Goal: Task Accomplishment & Management: Complete application form

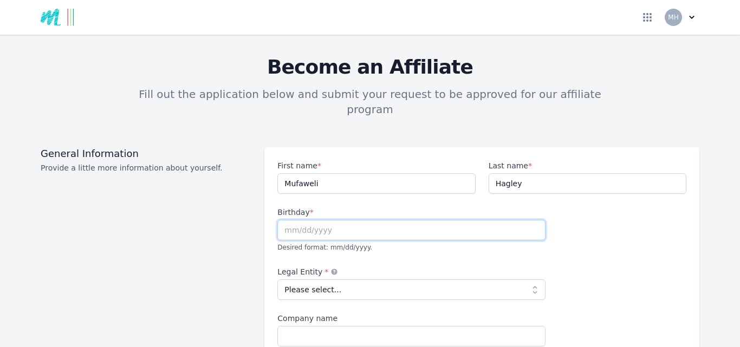
click at [281, 220] on input "text" at bounding box center [412, 230] width 268 height 21
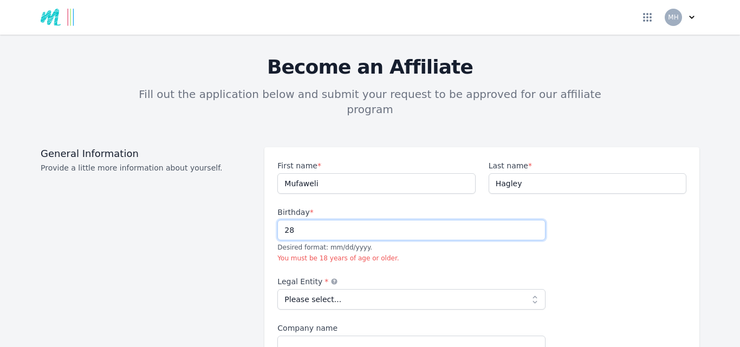
type input "2"
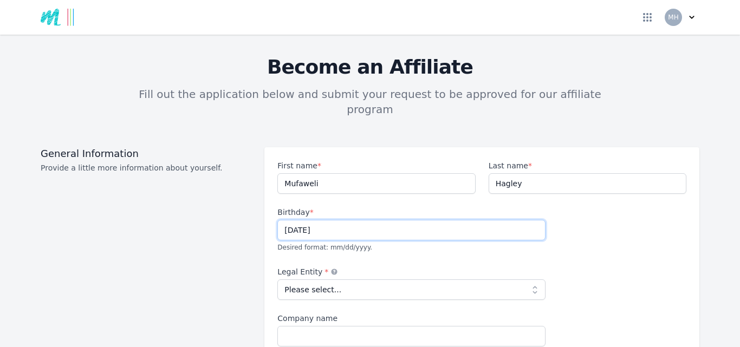
type input "[DATE]"
click at [530, 280] on select "Please select... Individual Partnership Corporation Sole Proprietorship Foreign…" at bounding box center [412, 290] width 268 height 21
select select "individual"
click at [278, 280] on select "Please select... Individual Partnership Corporation Sole Proprietorship Foreign…" at bounding box center [412, 290] width 268 height 21
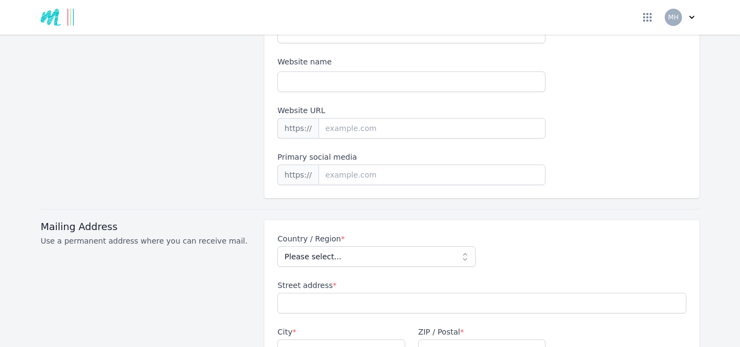
scroll to position [325, 0]
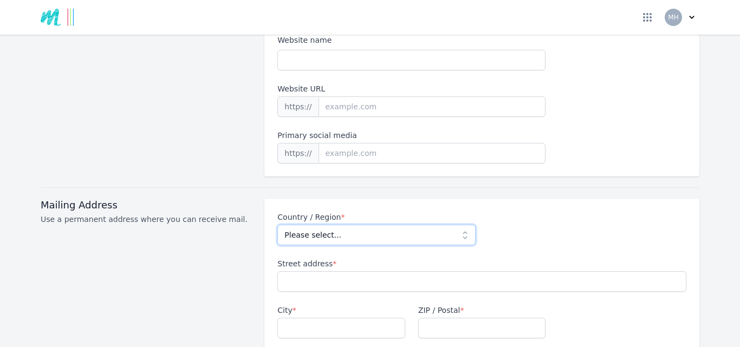
click at [462, 225] on select "Please select... [GEOGRAPHIC_DATA] [GEOGRAPHIC_DATA] [GEOGRAPHIC_DATA] [US_STAT…" at bounding box center [377, 235] width 198 height 21
select select "GB"
click at [278, 225] on select "Please select... [GEOGRAPHIC_DATA] [GEOGRAPHIC_DATA] [GEOGRAPHIC_DATA] [US_STAT…" at bounding box center [377, 235] width 198 height 21
click at [279, 272] on input "Street address *" at bounding box center [482, 282] width 409 height 21
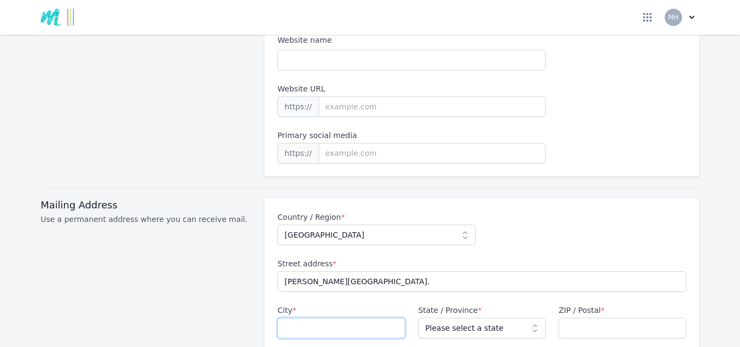
click at [287, 318] on input "City *" at bounding box center [342, 328] width 128 height 21
click at [378, 272] on input "[PERSON_NAME][GEOGRAPHIC_DATA]." at bounding box center [482, 282] width 409 height 21
type input "[PERSON_NAME][GEOGRAPHIC_DATA]. [GEOGRAPHIC_DATA]"
click at [285, 318] on input "City *" at bounding box center [342, 328] width 128 height 21
type input "Abertillery"
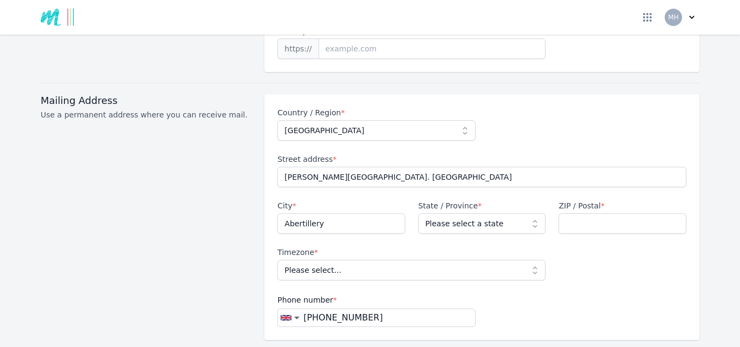
scroll to position [434, 0]
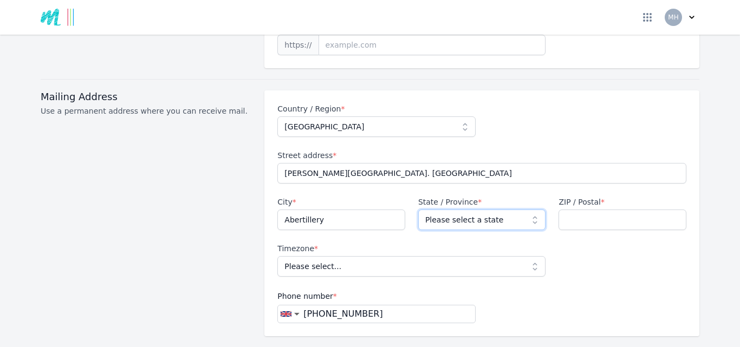
click at [532, 210] on select "Please select a state [GEOGRAPHIC_DATA] [GEOGRAPHIC_DATA] [GEOGRAPHIC_DATA] [GE…" at bounding box center [482, 220] width 128 height 21
select select "BGW"
click at [418, 210] on select "Please select a state [GEOGRAPHIC_DATA] [GEOGRAPHIC_DATA] [GEOGRAPHIC_DATA] [GE…" at bounding box center [482, 220] width 128 height 21
click at [567, 210] on input "ZIP / Postal *" at bounding box center [623, 220] width 128 height 21
type input "NP13 2HS"
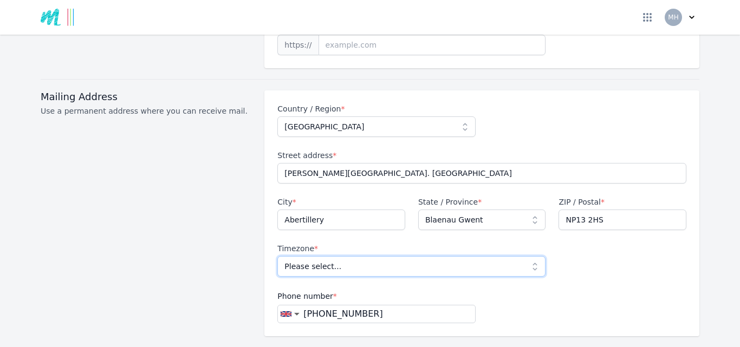
click at [531, 256] on select "Please select... [GEOGRAPHIC_DATA]/[GEOGRAPHIC_DATA]" at bounding box center [412, 266] width 268 height 21
select select "Europe/[GEOGRAPHIC_DATA]"
click at [278, 256] on select "Please select... [GEOGRAPHIC_DATA]/[GEOGRAPHIC_DATA]" at bounding box center [412, 266] width 268 height 21
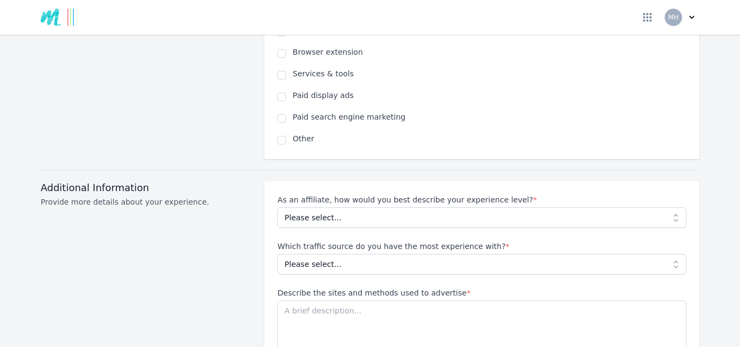
scroll to position [867, 0]
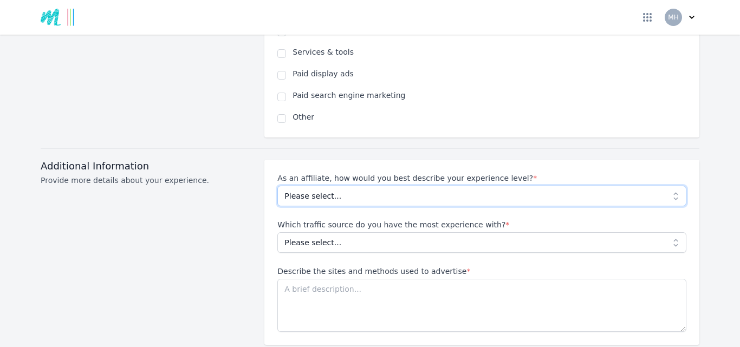
click at [672, 186] on select "Please select... Beginner Intermediate Expert" at bounding box center [482, 196] width 409 height 21
select select "Beginner"
click at [278, 186] on select "Please select... Beginner Intermediate Expert" at bounding box center [482, 196] width 409 height 21
click at [672, 233] on select "Please select... No experience Social media Pay per click Media buying Organic …" at bounding box center [482, 243] width 409 height 21
select select "No experience"
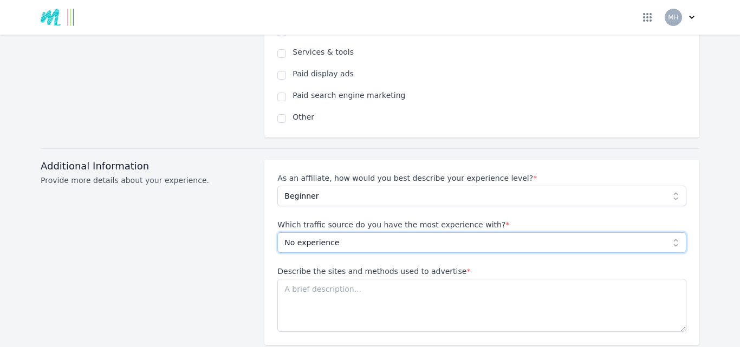
click at [278, 233] on select "Please select... No experience Social media Pay per click Media buying Organic …" at bounding box center [482, 243] width 409 height 21
click at [281, 279] on textarea "Describe the sites and methods used to advertise *" at bounding box center [482, 305] width 409 height 53
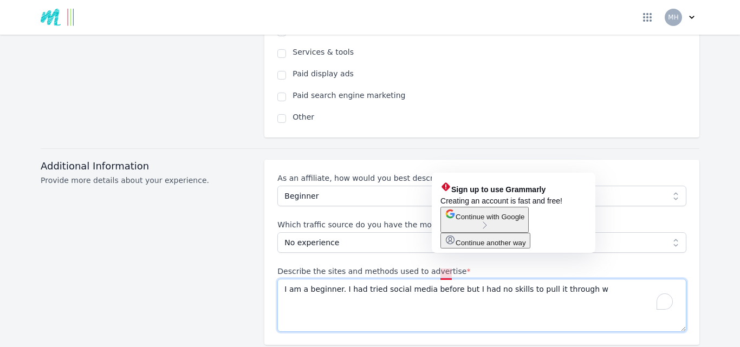
click at [447, 279] on textarea "I am a beginner. I had tried social media before but I had no skills to pull it…" at bounding box center [482, 305] width 409 height 53
click at [453, 279] on textarea "I am a beginner. I had tried social media before but I had no skills to pull it…" at bounding box center [482, 305] width 409 height 53
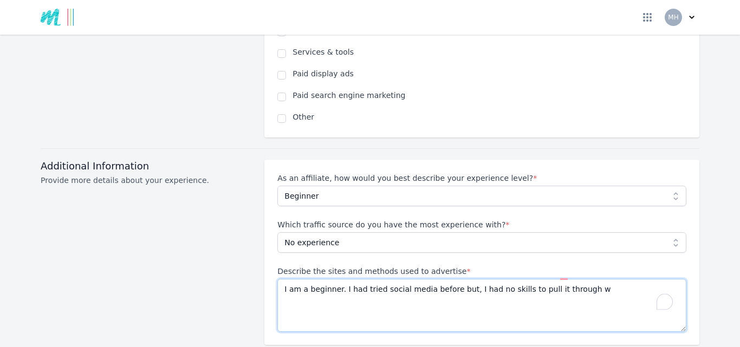
click at [485, 279] on textarea "I am a beginner. I had tried social media before but, I had no skills to pull i…" at bounding box center [482, 305] width 409 height 53
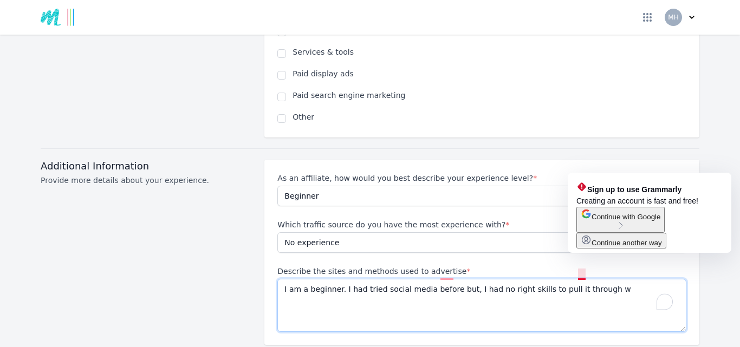
click at [585, 279] on textarea "I am a beginner. I had tried social media before but, I had no right skills to …" at bounding box center [482, 305] width 409 height 53
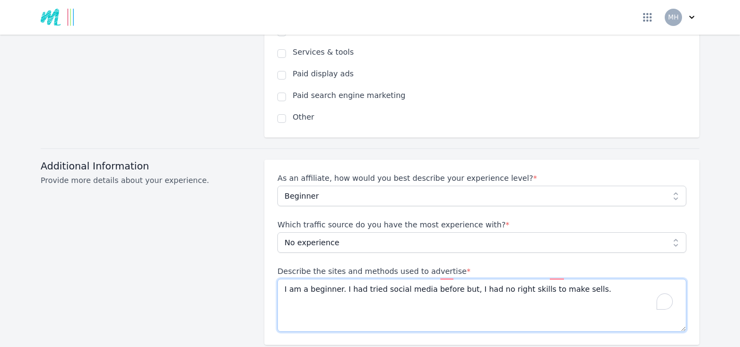
type textarea "I am a beginner. I had tried social media before but, I had no right skills to …"
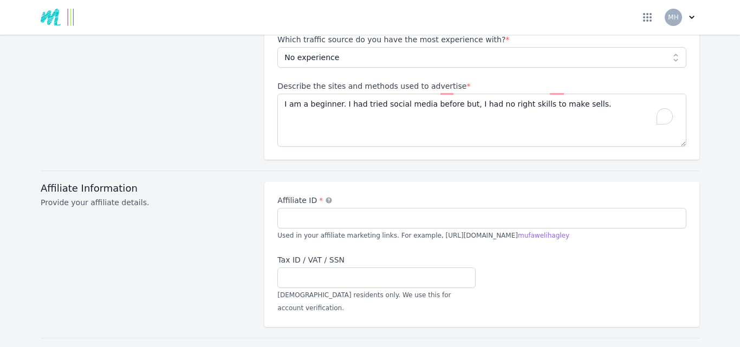
scroll to position [1062, 0]
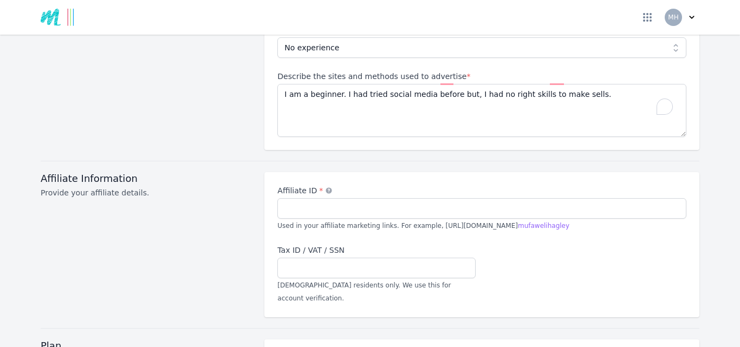
click at [278, 204] on div "Affiliate ID * Used in your affiliate marketing links. For example, [URL][DOMAI…" at bounding box center [482, 208] width 409 height 47
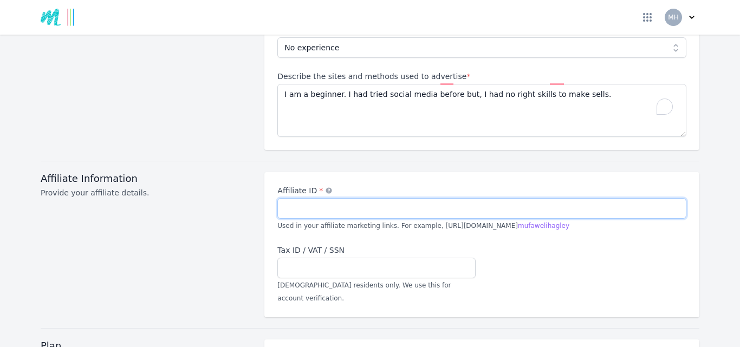
click at [278, 198] on input "Affiliate ID *" at bounding box center [482, 208] width 409 height 21
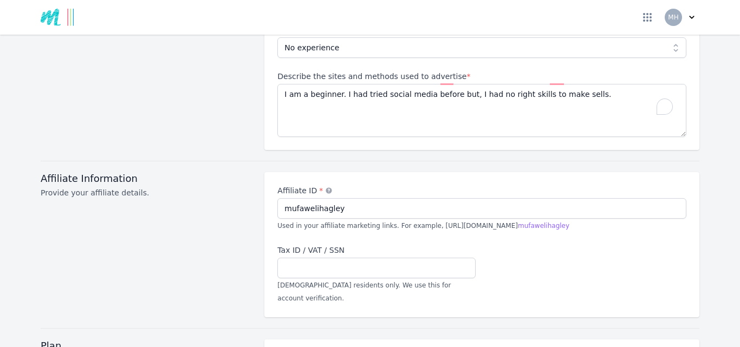
click at [609, 254] on div "Affiliate ID * mufawelihagley Used in your affiliate marketing links. For examp…" at bounding box center [482, 244] width 409 height 119
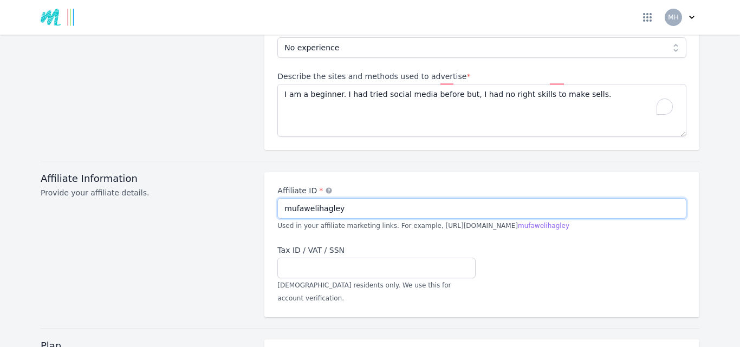
click at [311, 198] on input "mufawelihagley" at bounding box center [482, 208] width 409 height 21
type input "mhagley"
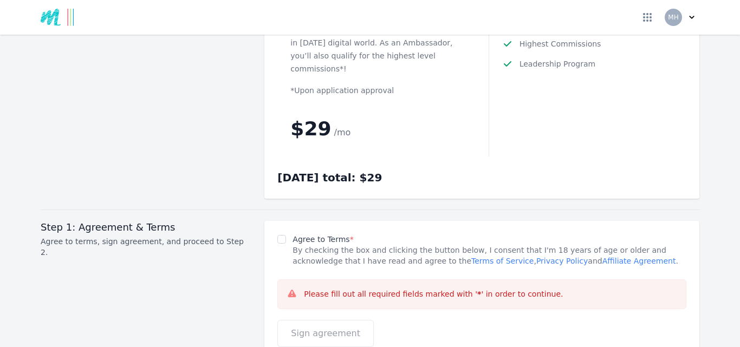
scroll to position [1474, 0]
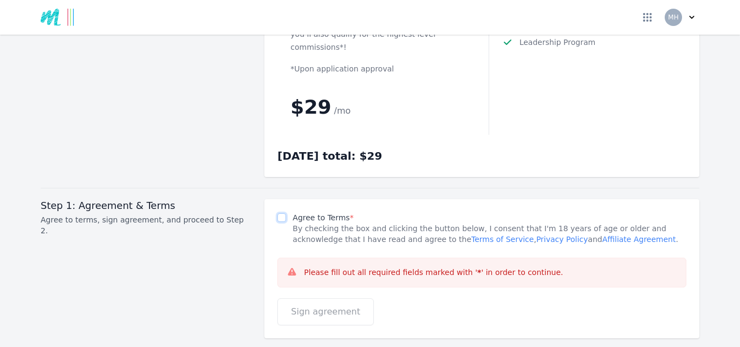
click at [278, 214] on input "Agree to Terms *" at bounding box center [282, 218] width 9 height 9
checkbox input "true"
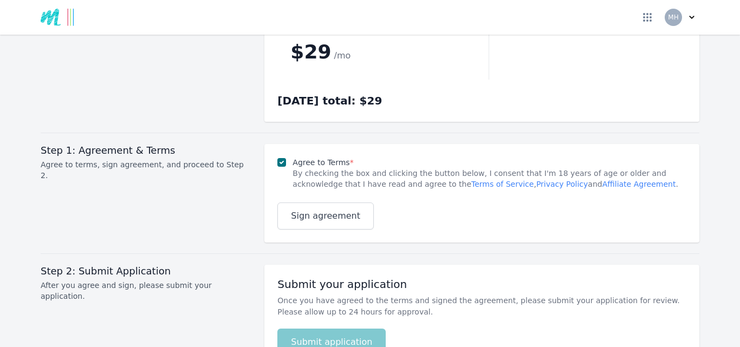
scroll to position [1539, 0]
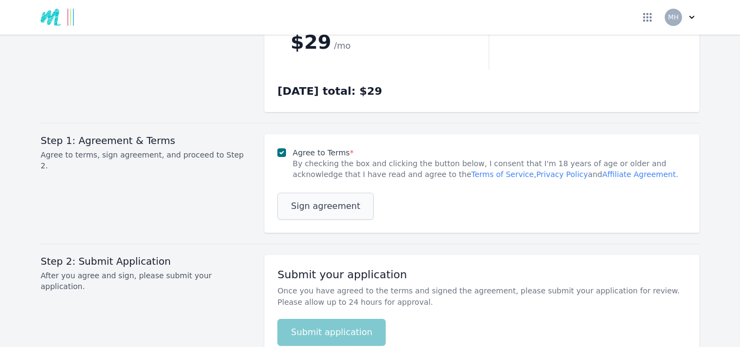
click at [311, 200] on span "Sign agreement" at bounding box center [325, 206] width 69 height 13
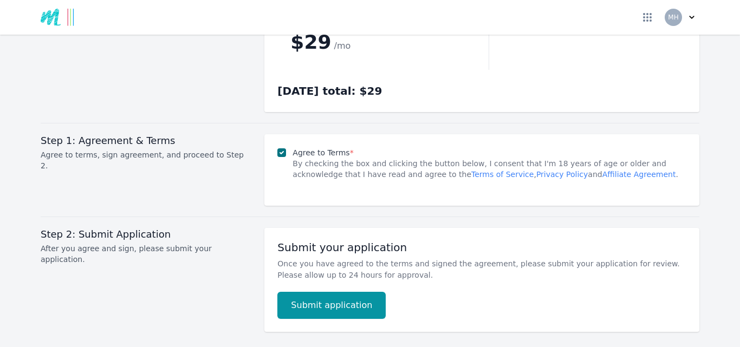
scroll to position [1540, 0]
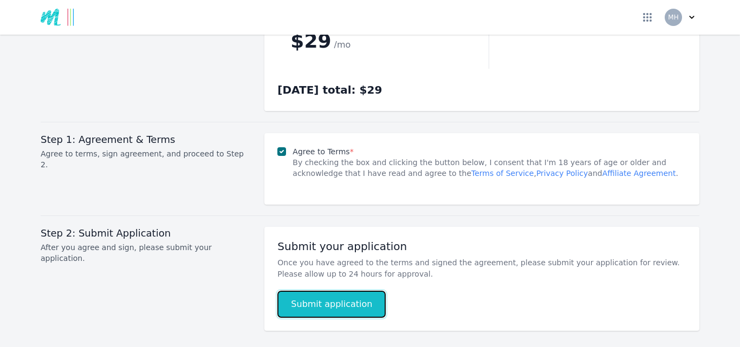
click at [320, 291] on button "Submit application" at bounding box center [332, 304] width 108 height 27
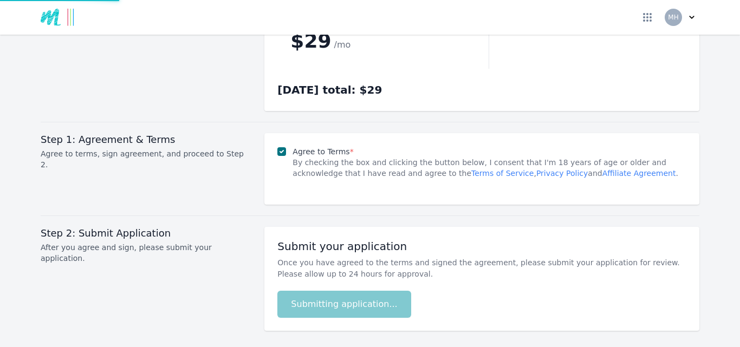
click at [535, 280] on div "Submit your application Once you have agreed to the terms and signed the agreem…" at bounding box center [482, 279] width 435 height 104
